Goal: Information Seeking & Learning: Learn about a topic

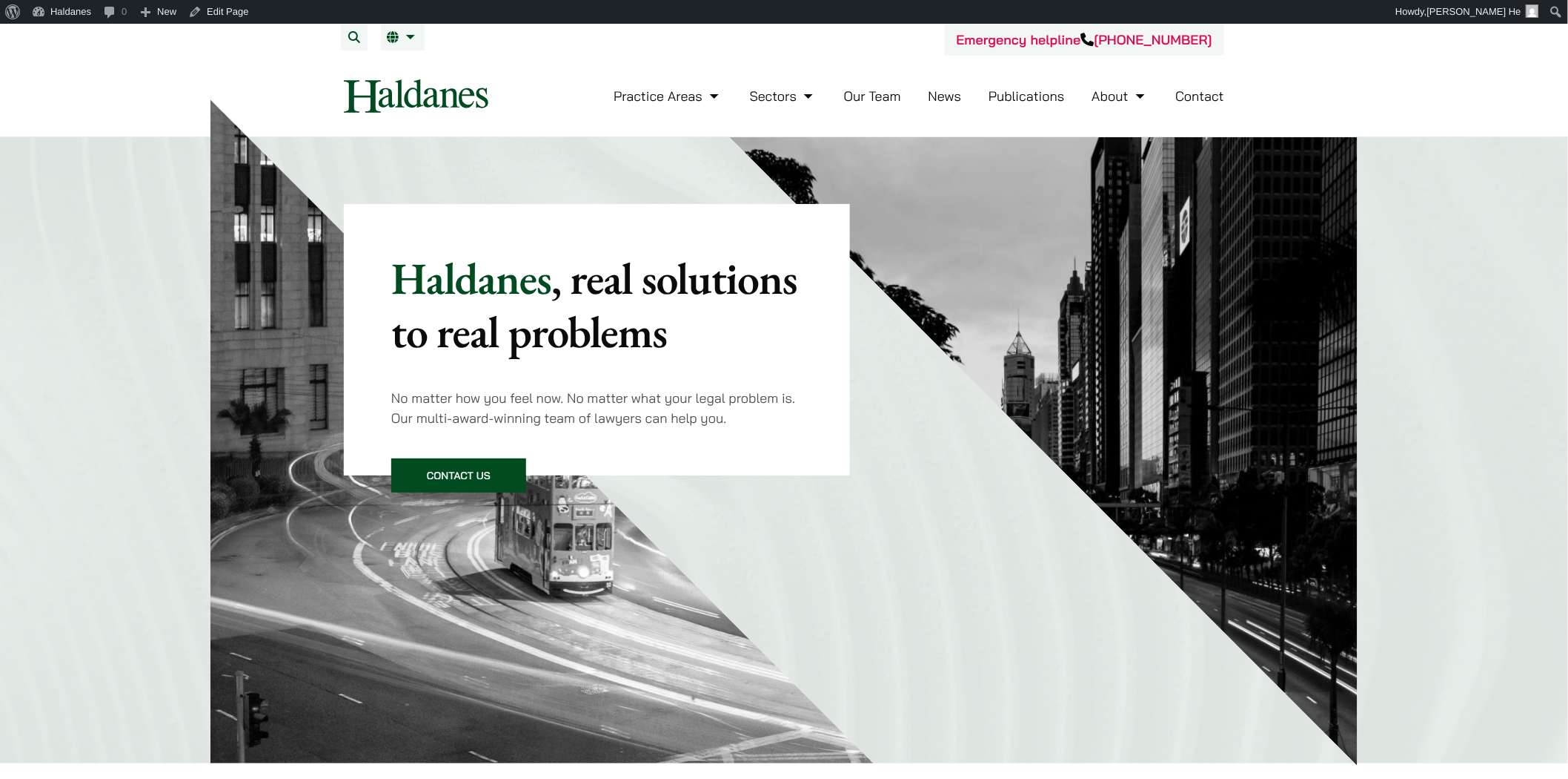
click at [1019, 90] on link "Publications" at bounding box center [1026, 95] width 76 height 17
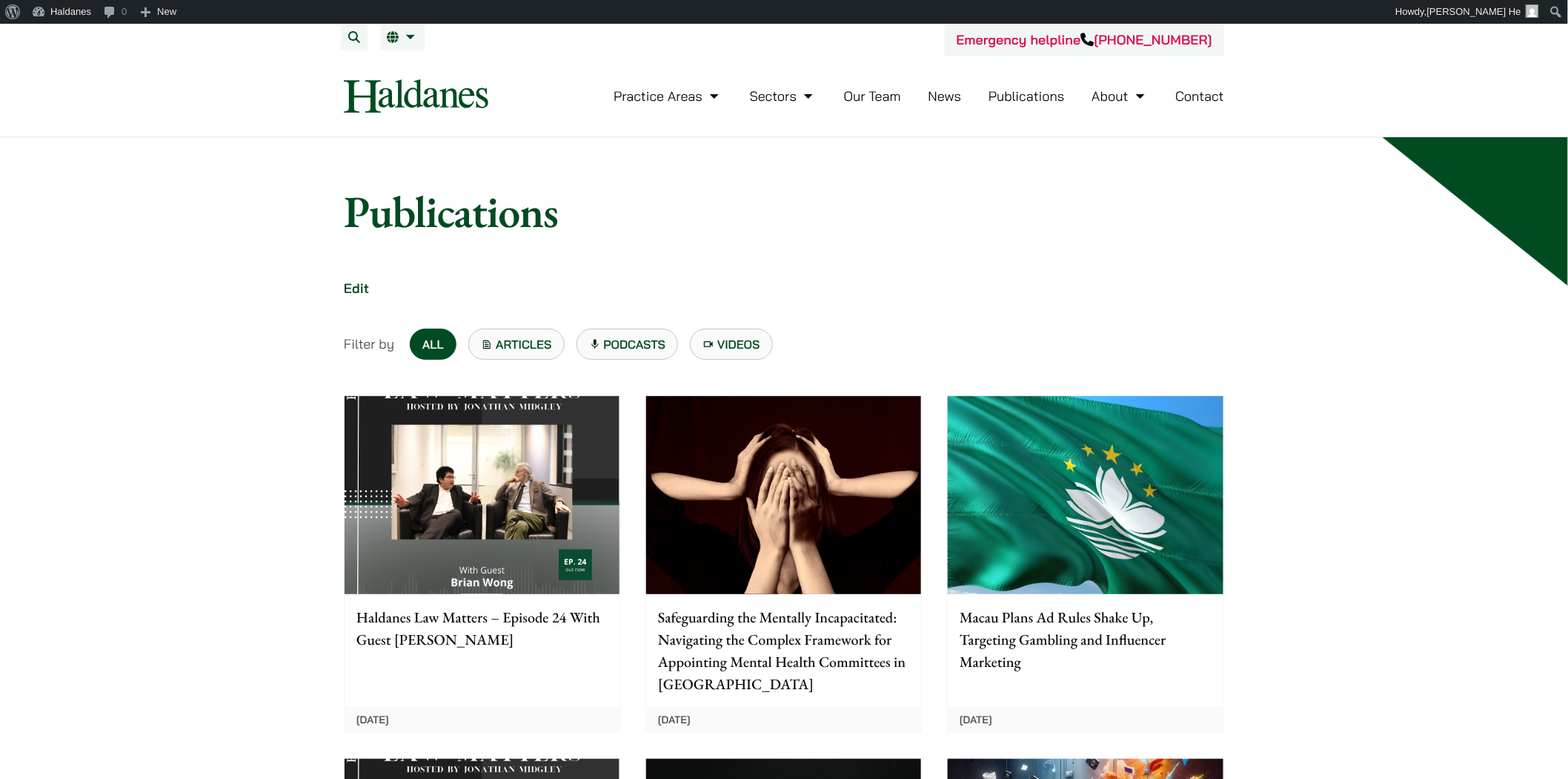
click at [475, 479] on img at bounding box center [482, 496] width 275 height 198
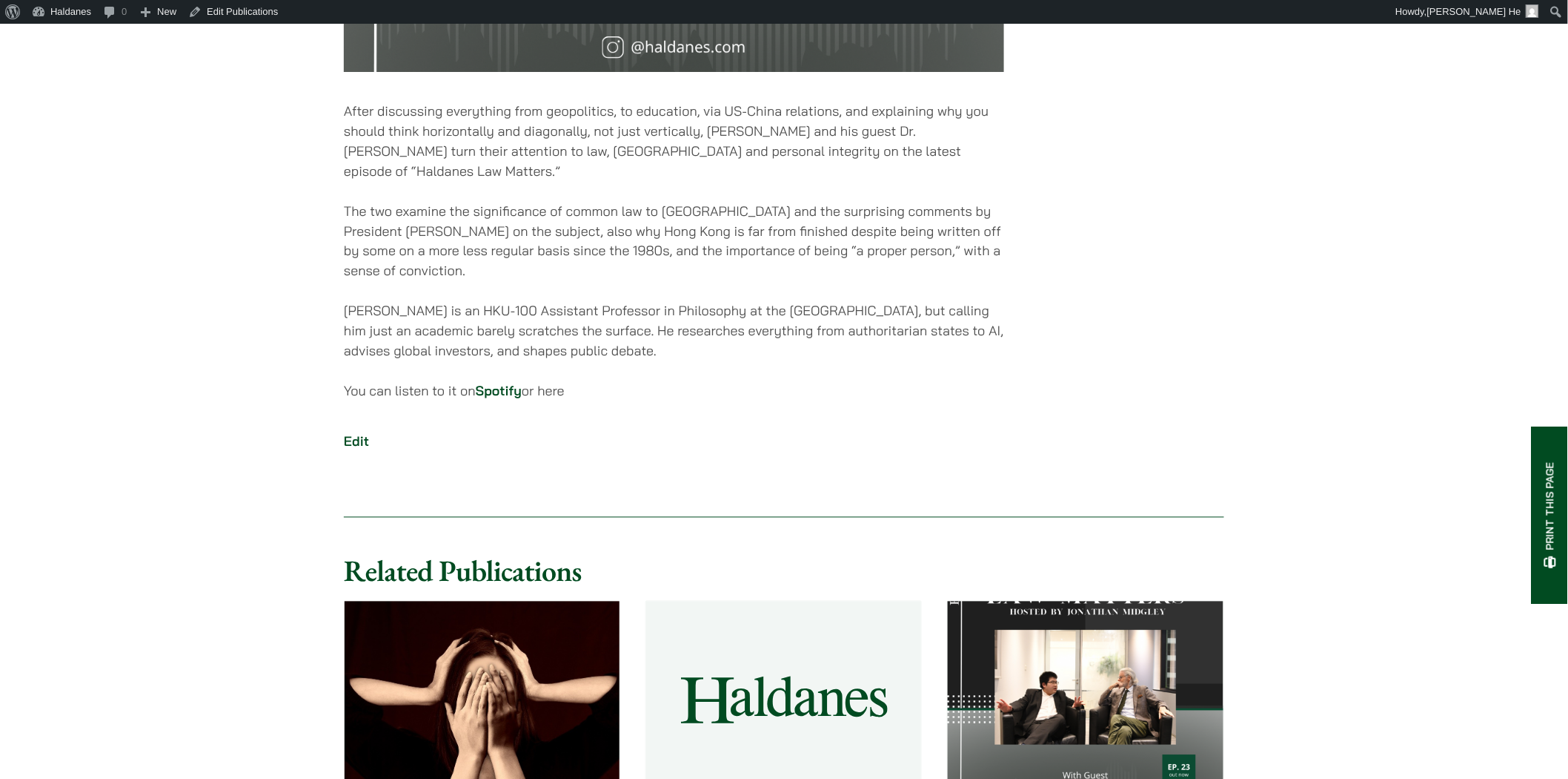
scroll to position [906, 0]
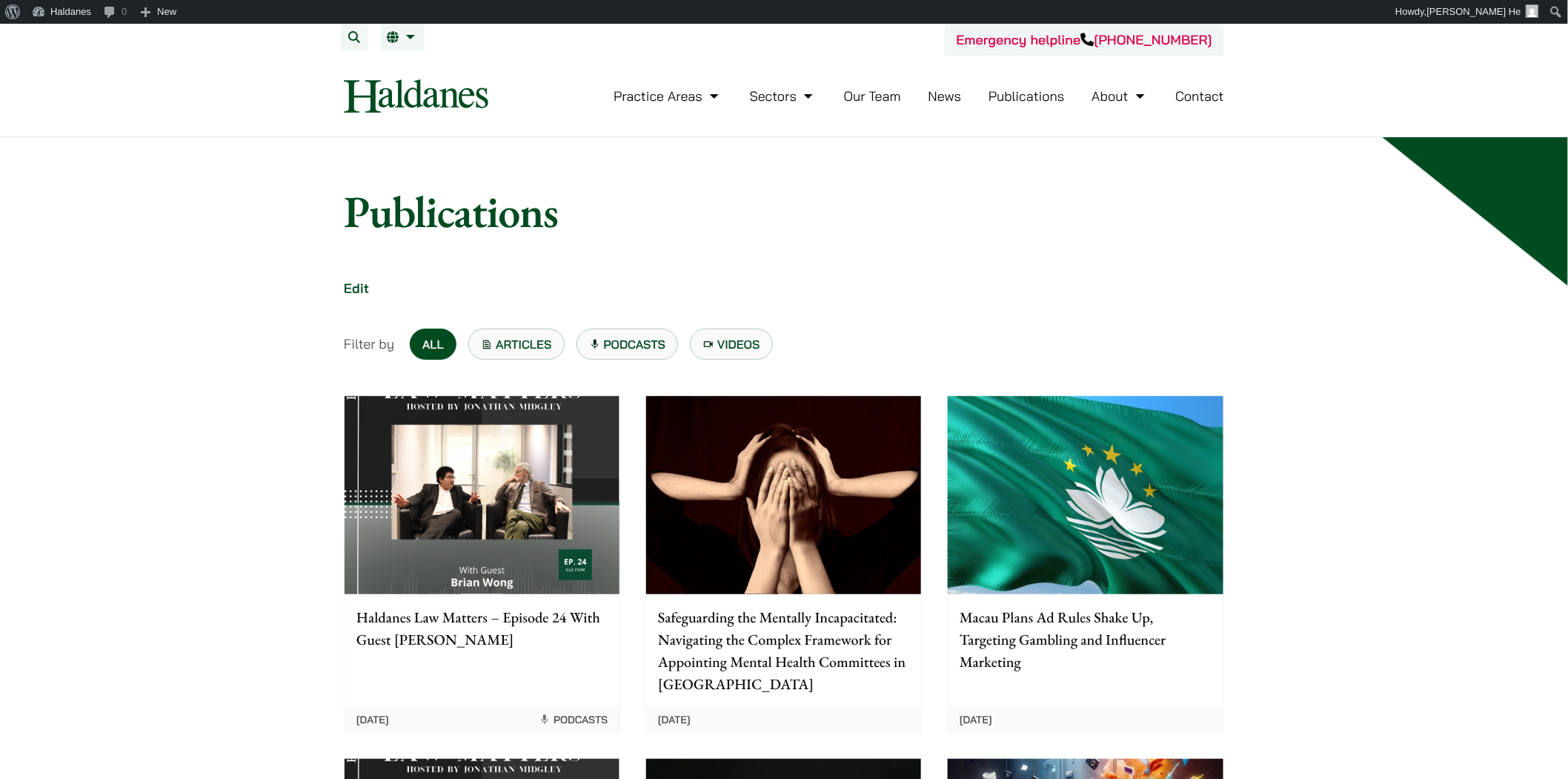
click at [615, 342] on link "Podcasts" at bounding box center [627, 343] width 102 height 31
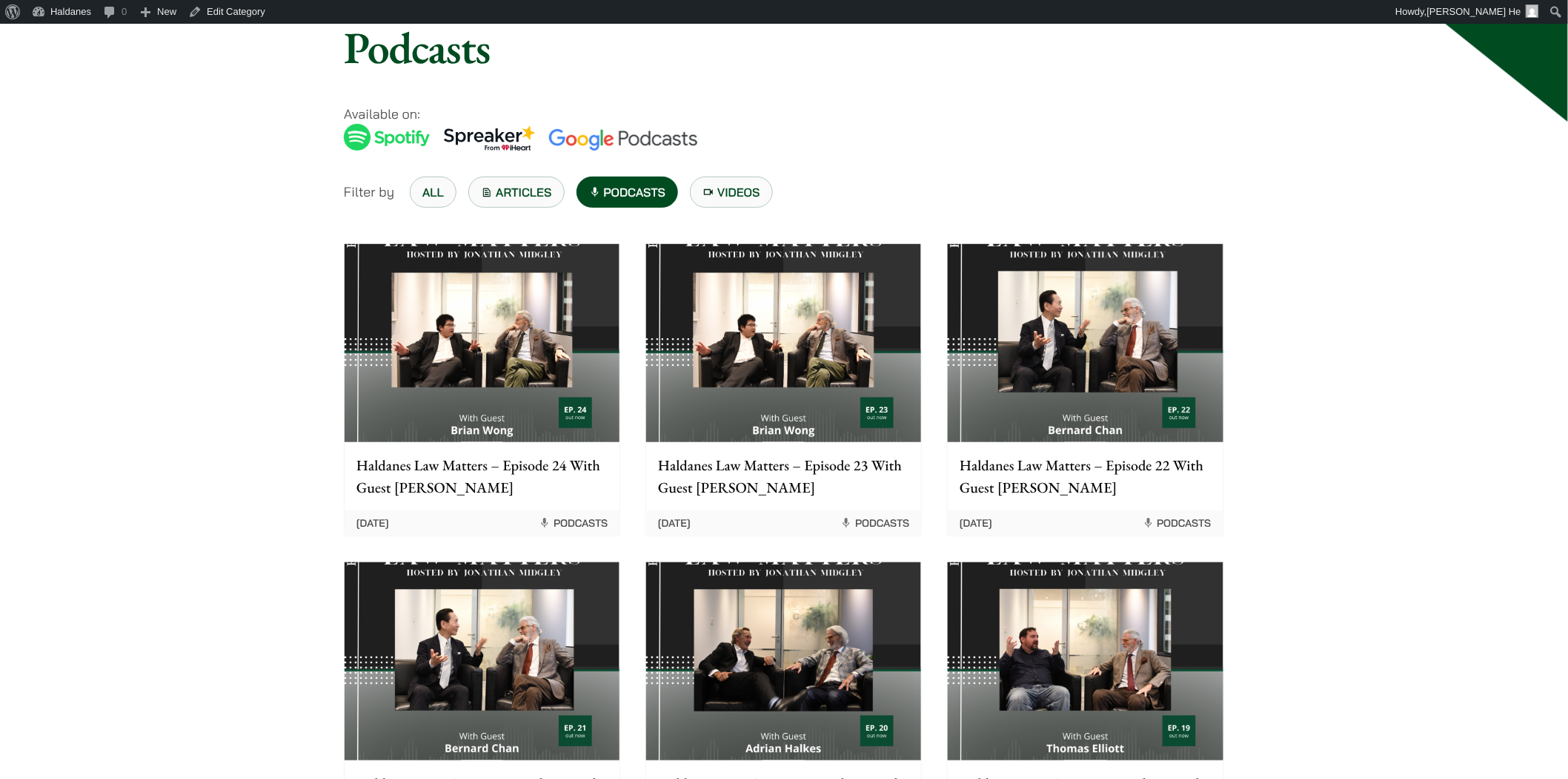
scroll to position [165, 0]
click at [524, 196] on link "Articles" at bounding box center [516, 190] width 96 height 31
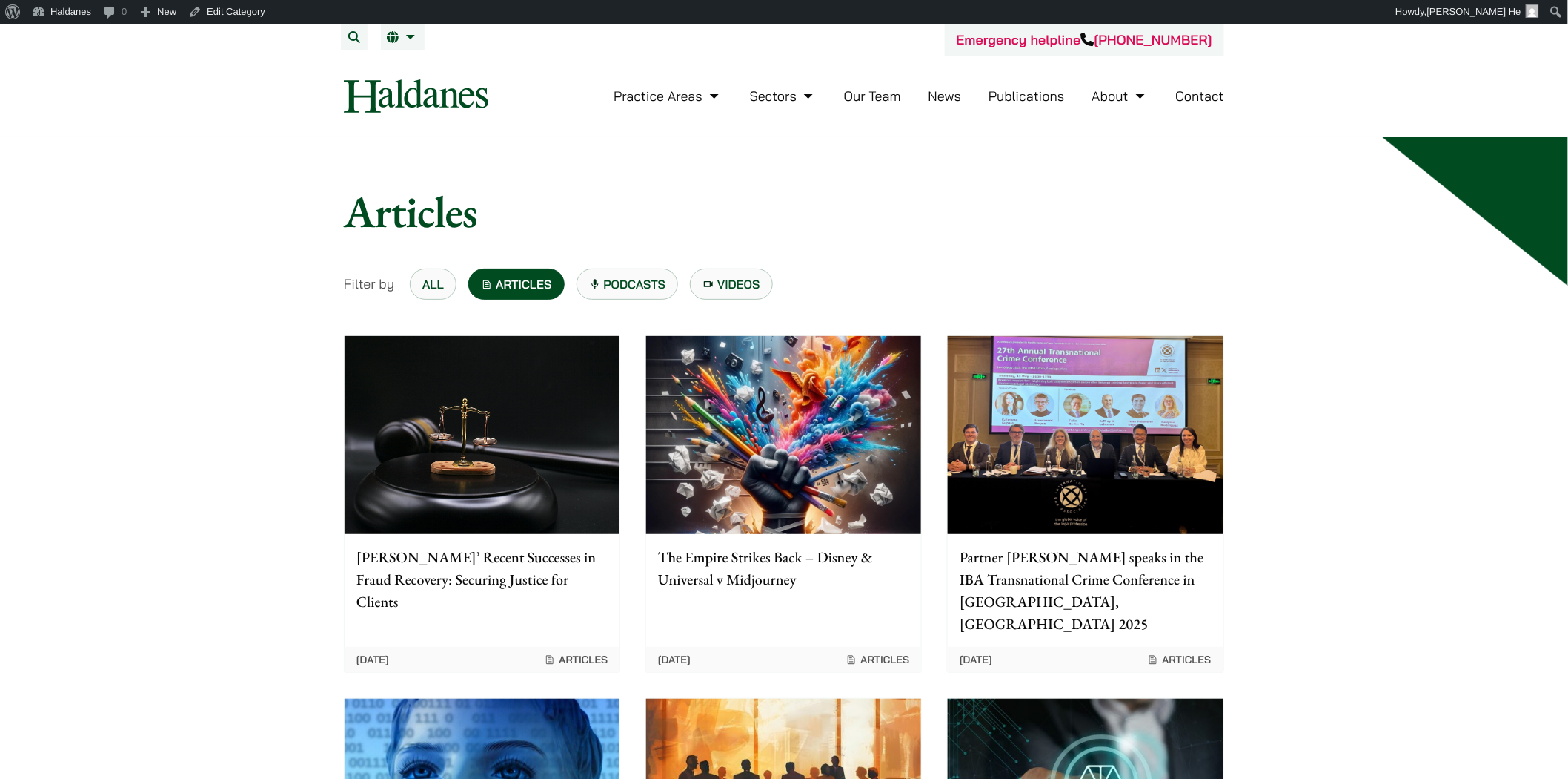
click at [440, 290] on link "All" at bounding box center [433, 283] width 47 height 31
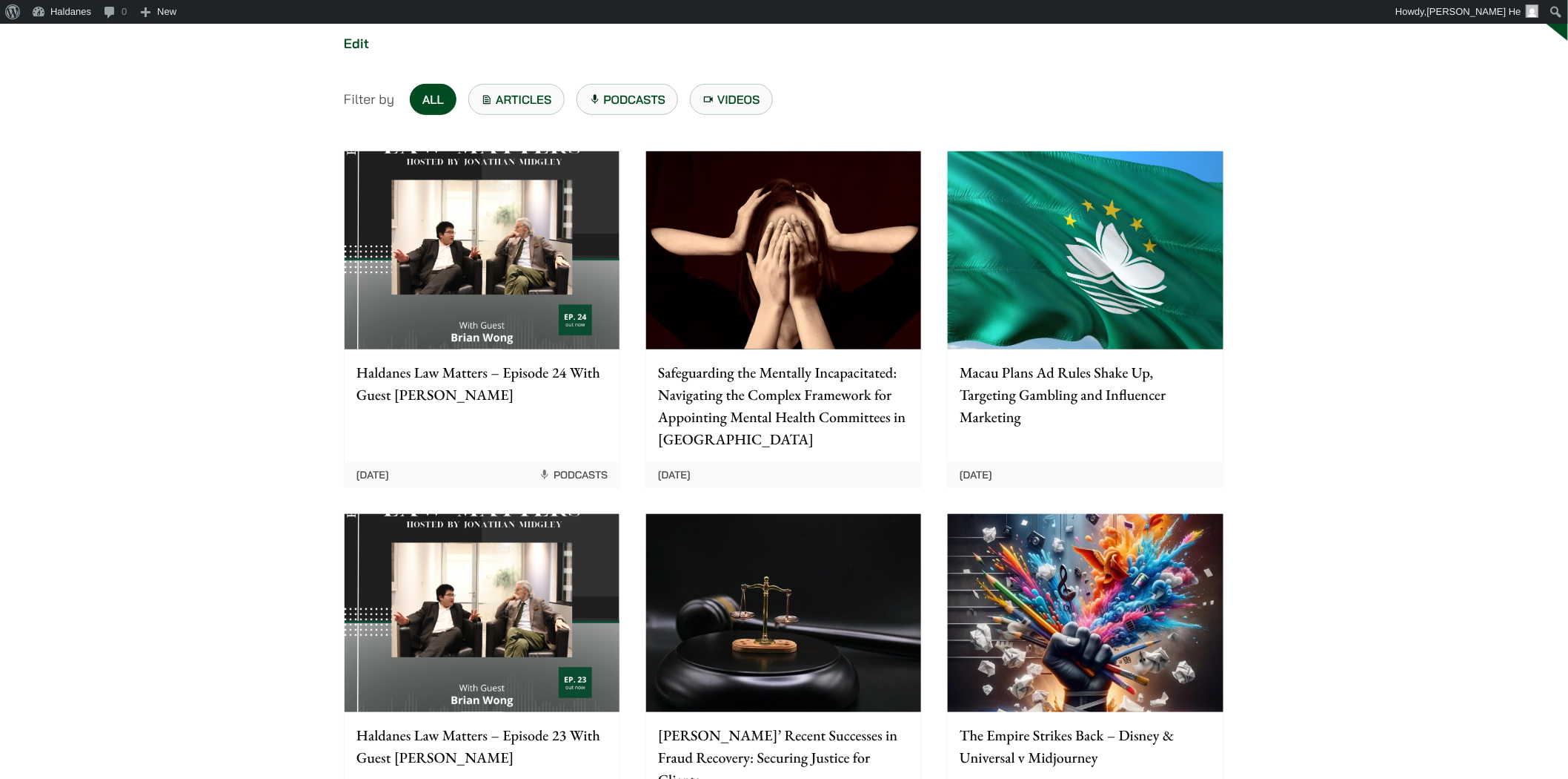
scroll to position [247, 0]
